Goal: Find specific page/section: Find specific page/section

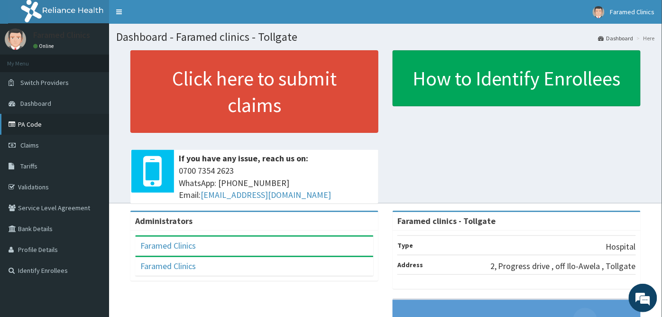
click at [35, 124] on link "PA Code" at bounding box center [54, 124] width 109 height 21
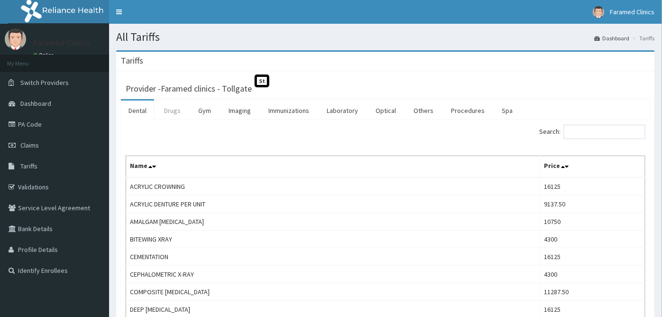
click at [171, 116] on link "Drugs" at bounding box center [172, 111] width 32 height 20
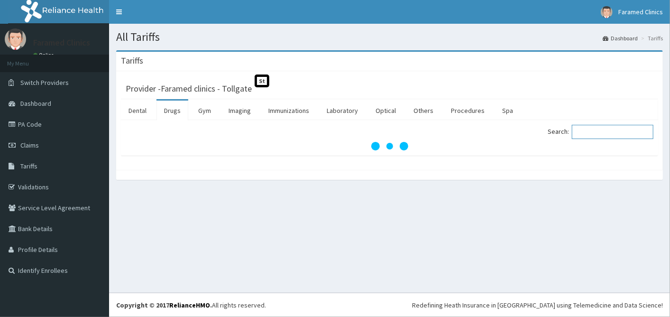
click at [608, 135] on input "Search:" at bounding box center [613, 132] width 82 height 14
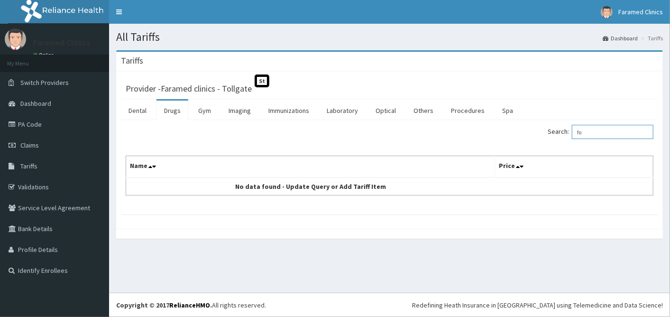
type input "f"
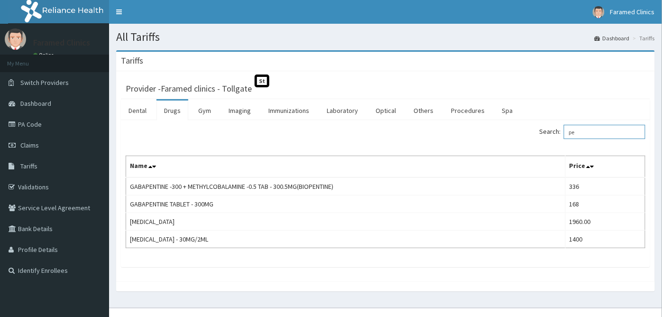
type input "p"
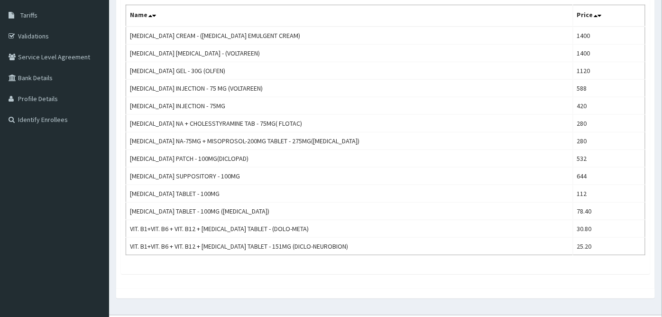
scroll to position [111, 0]
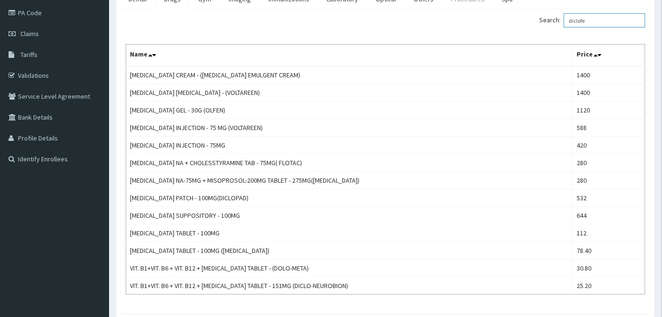
type input "diclofe"
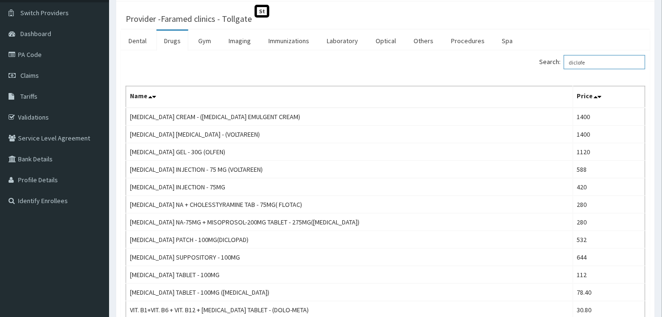
scroll to position [45, 0]
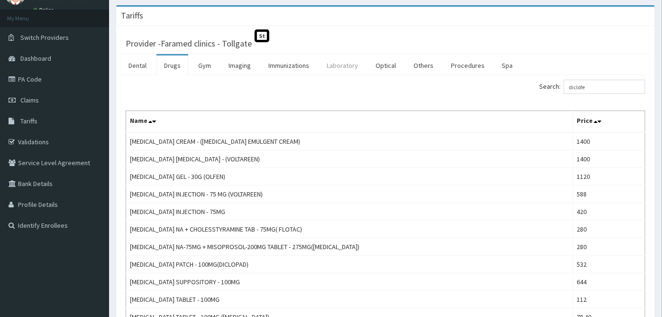
click at [353, 65] on link "Laboratory" at bounding box center [342, 65] width 46 height 20
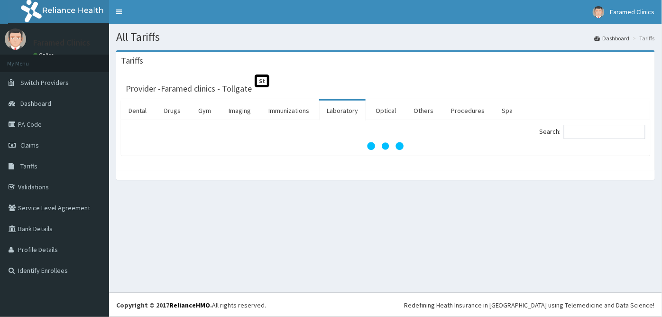
scroll to position [0, 0]
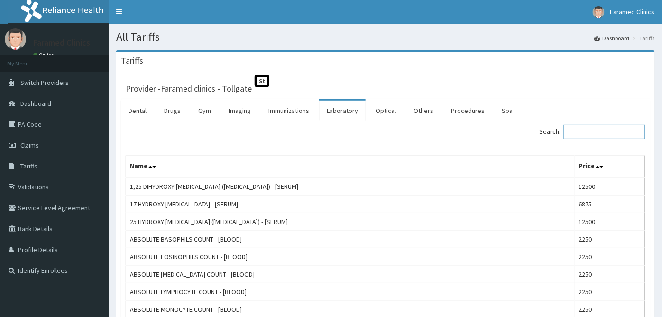
click at [626, 136] on input "Search:" at bounding box center [605, 132] width 82 height 14
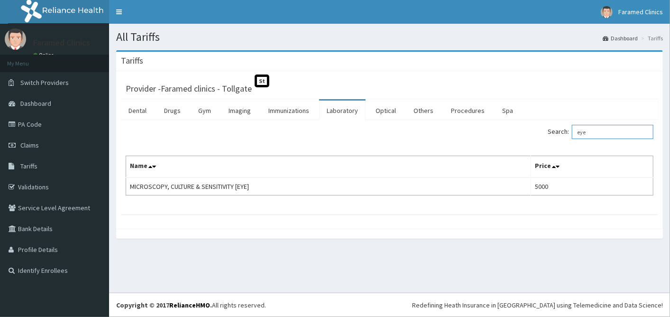
type input "eye"
click at [468, 108] on link "Procedures" at bounding box center [467, 111] width 49 height 20
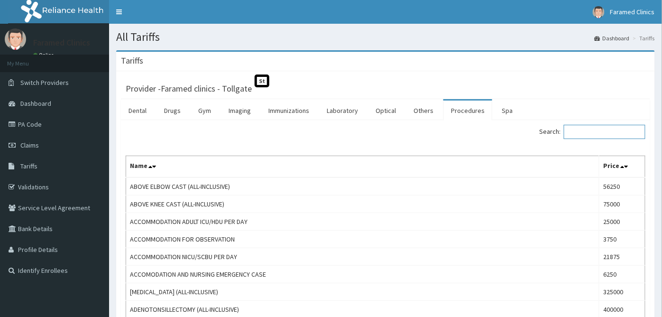
click at [584, 129] on input "Search:" at bounding box center [605, 132] width 82 height 14
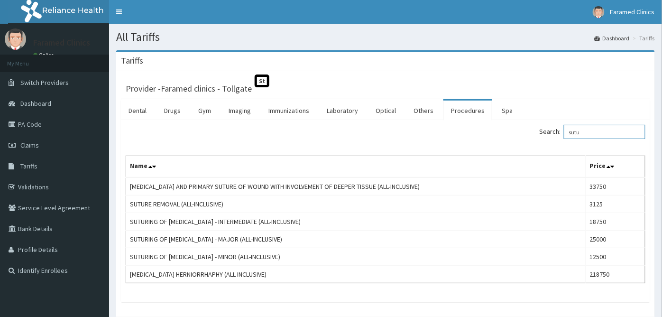
type input "sutu"
